Goal: Navigation & Orientation: Find specific page/section

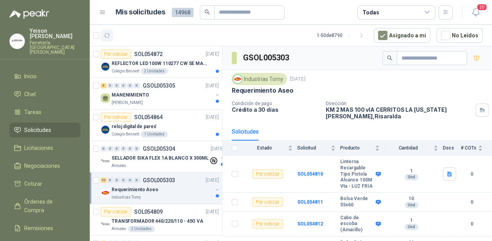
click at [108, 35] on icon "button" at bounding box center [107, 35] width 7 height 7
click at [161, 65] on p "REFLECTOR LED 100W 110277 CW SE MARCA: PILA BY PHILIPS" at bounding box center [160, 63] width 97 height 7
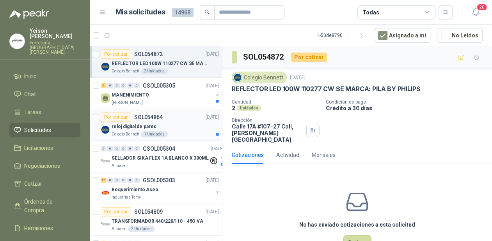
click at [169, 131] on div "Colegio [PERSON_NAME] 1 Unidades" at bounding box center [165, 134] width 107 height 6
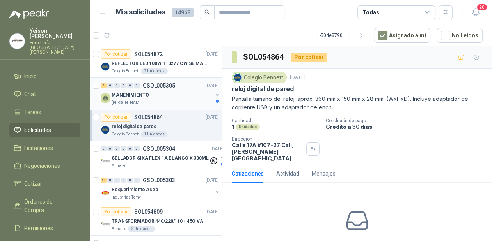
click at [179, 94] on div "MANENIMIENTO" at bounding box center [162, 95] width 101 height 9
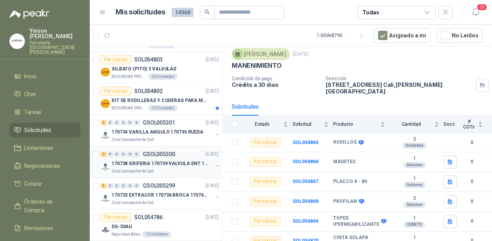
scroll to position [281, 0]
